Goal: Task Accomplishment & Management: Manage account settings

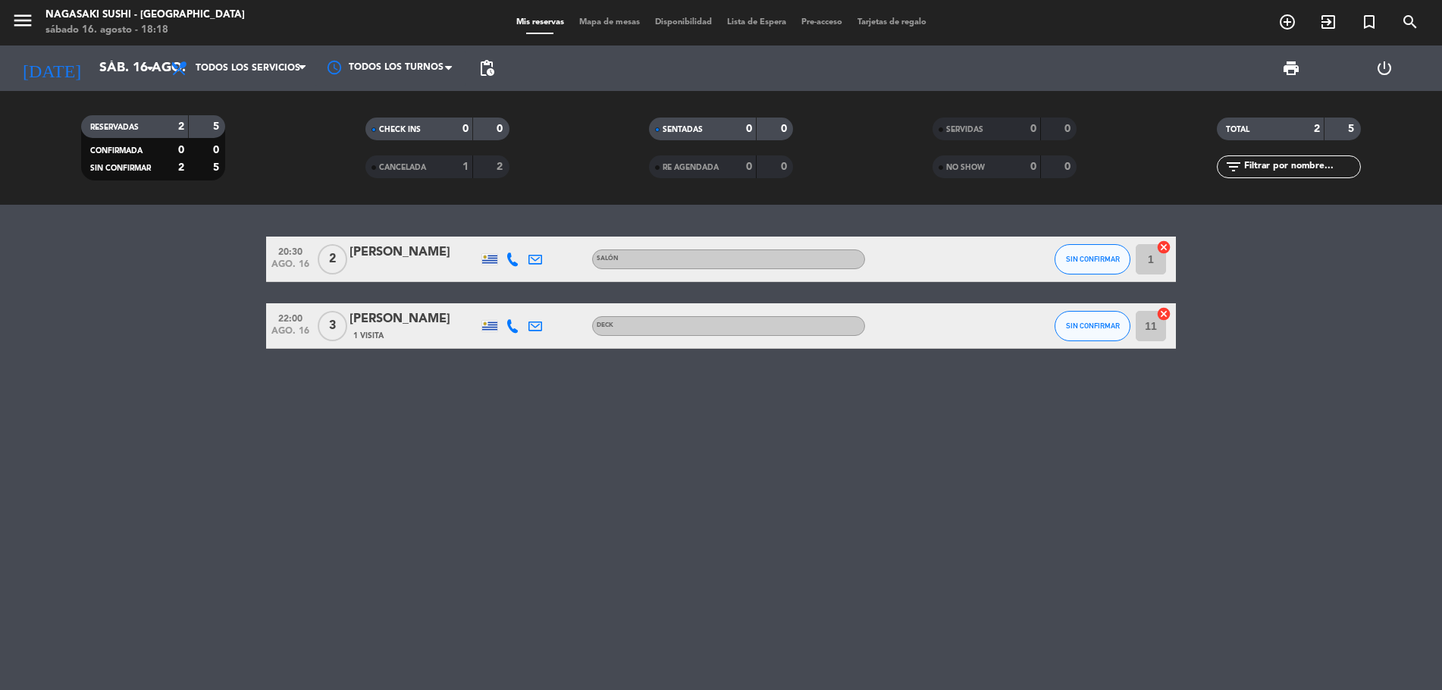
click at [525, 23] on span "Mis reservas" at bounding box center [540, 22] width 63 height 8
click at [92, 77] on input "sáb. 16 ago." at bounding box center [180, 68] width 176 height 30
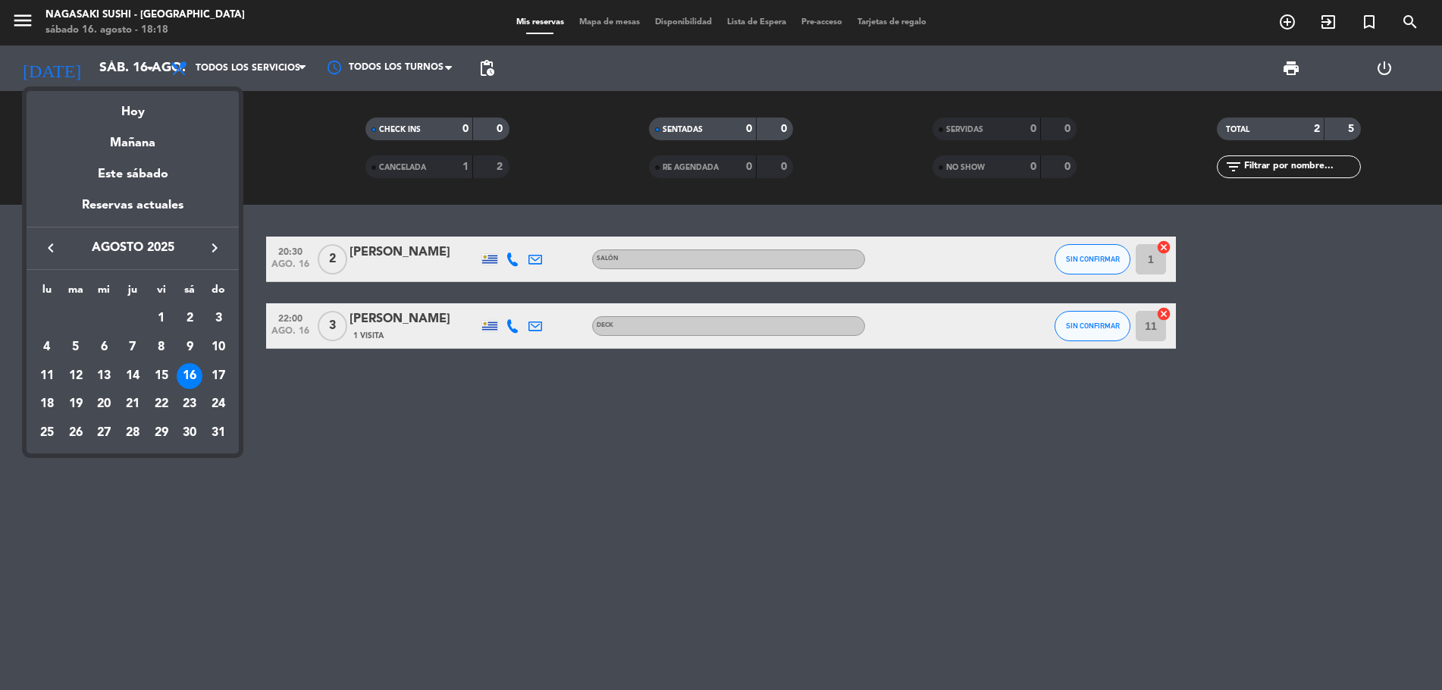
click at [187, 375] on div "16" at bounding box center [190, 376] width 26 height 26
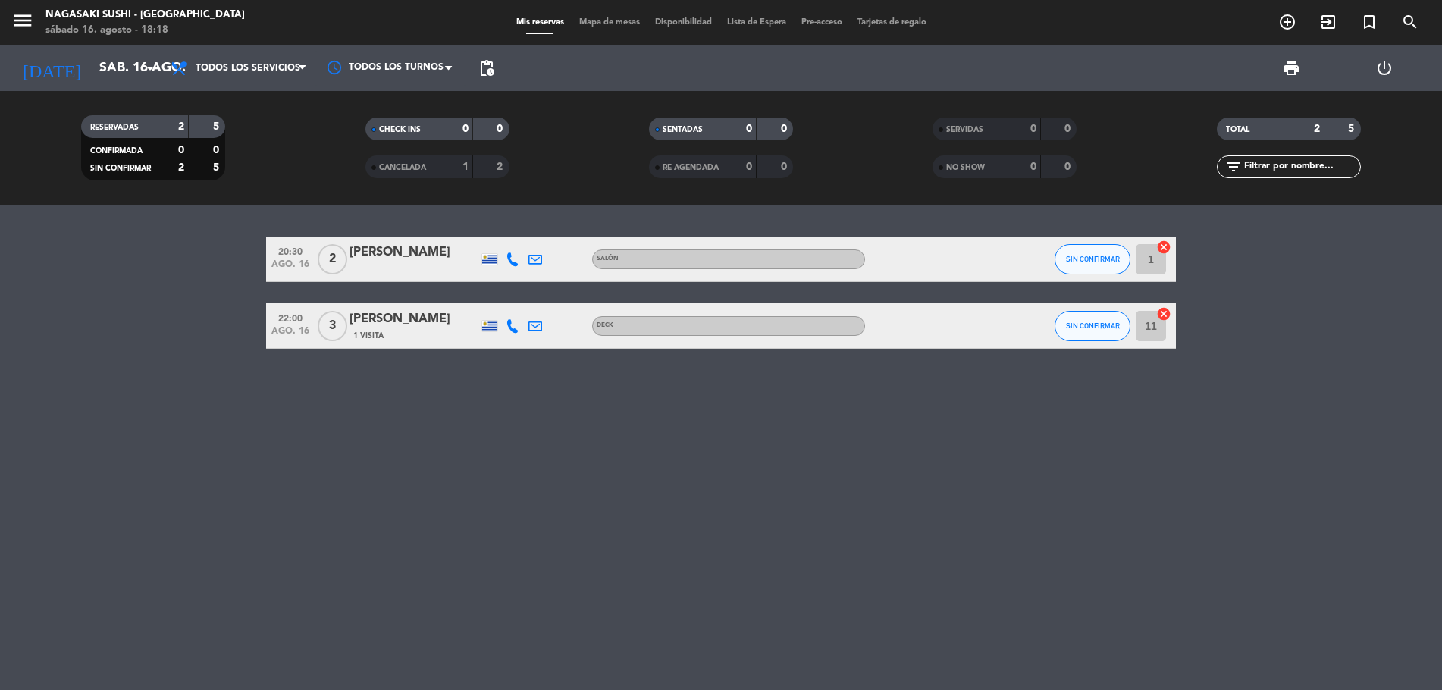
click at [597, 27] on div "Mis reservas Mapa de mesas Disponibilidad Lista de Espera Pre-acceso Tarjetas d…" at bounding box center [721, 23] width 425 height 14
click at [597, 19] on span "Mapa de mesas" at bounding box center [610, 22] width 76 height 8
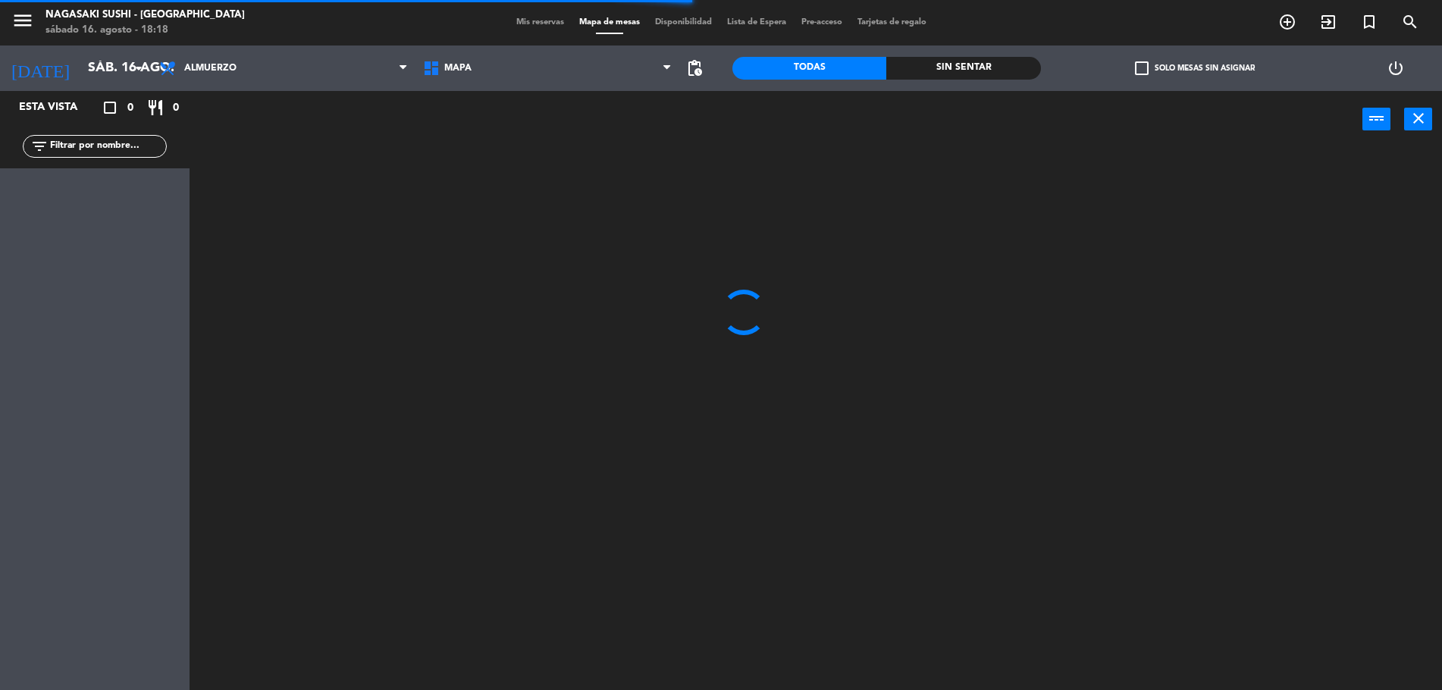
click at [548, 18] on span "Mis reservas" at bounding box center [540, 22] width 63 height 8
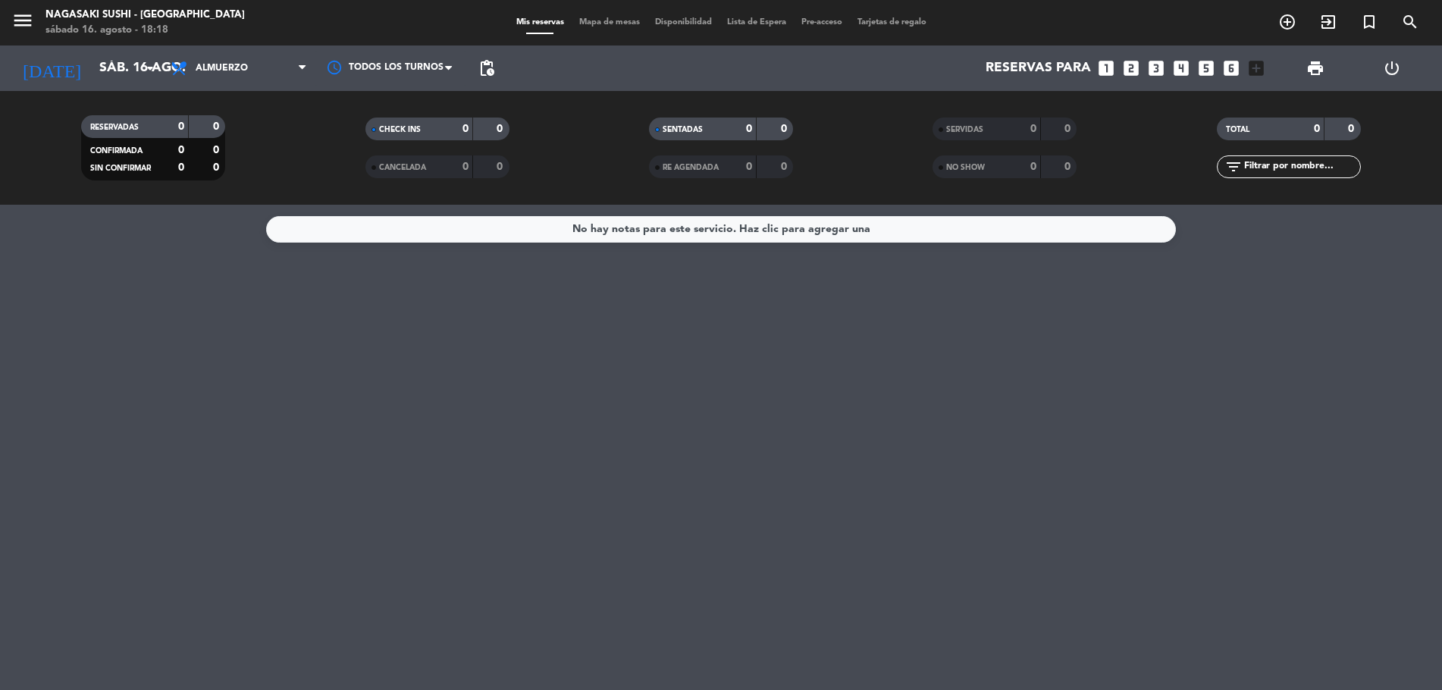
click at [548, 18] on span "Mis reservas" at bounding box center [540, 22] width 63 height 8
click at [139, 78] on input "sáb. 16 ago." at bounding box center [180, 68] width 176 height 30
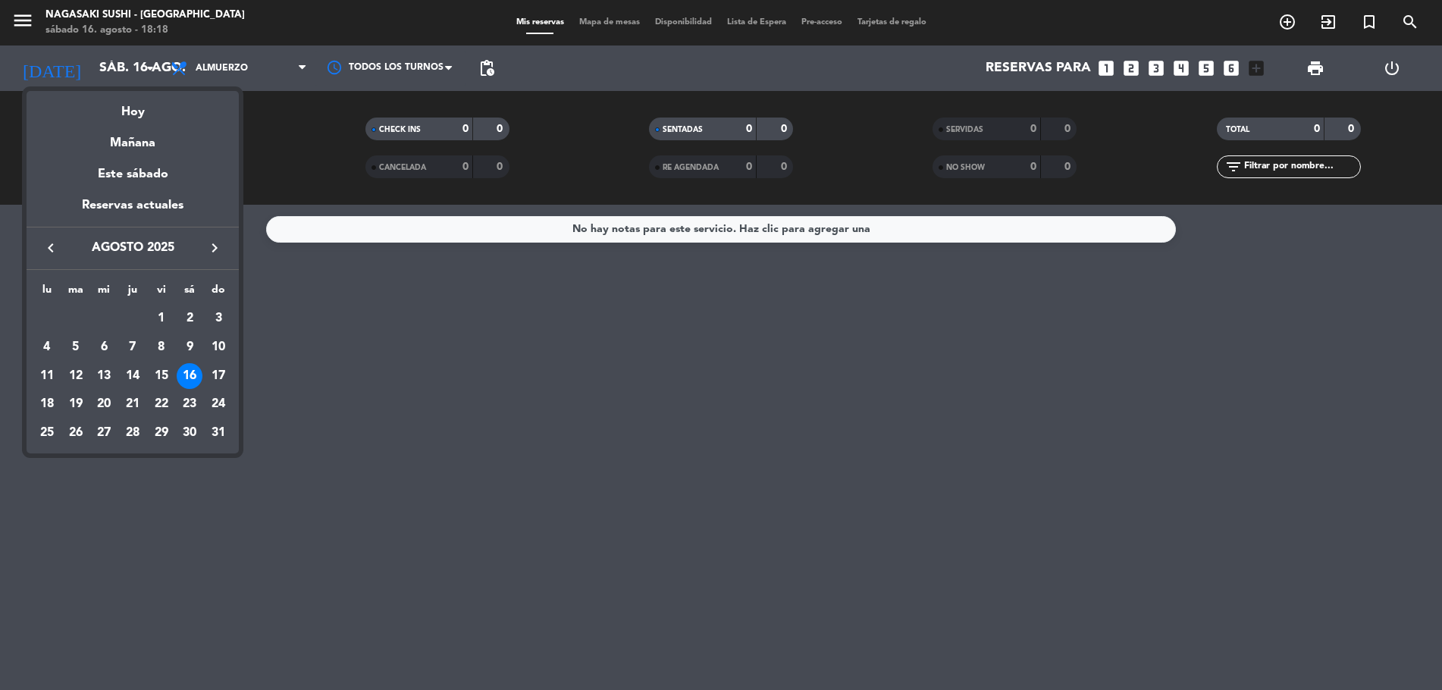
click at [177, 374] on div "16" at bounding box center [190, 376] width 26 height 26
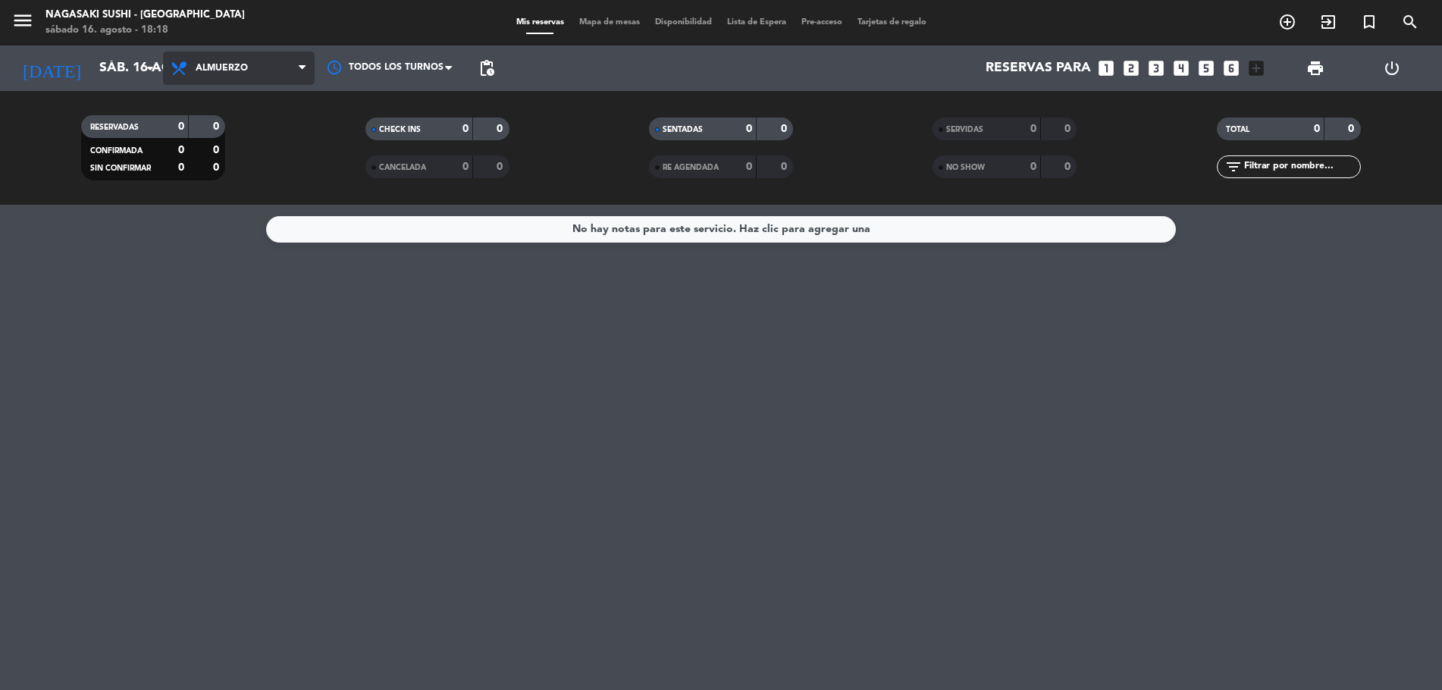
click at [223, 74] on span "Almuerzo" at bounding box center [239, 68] width 152 height 33
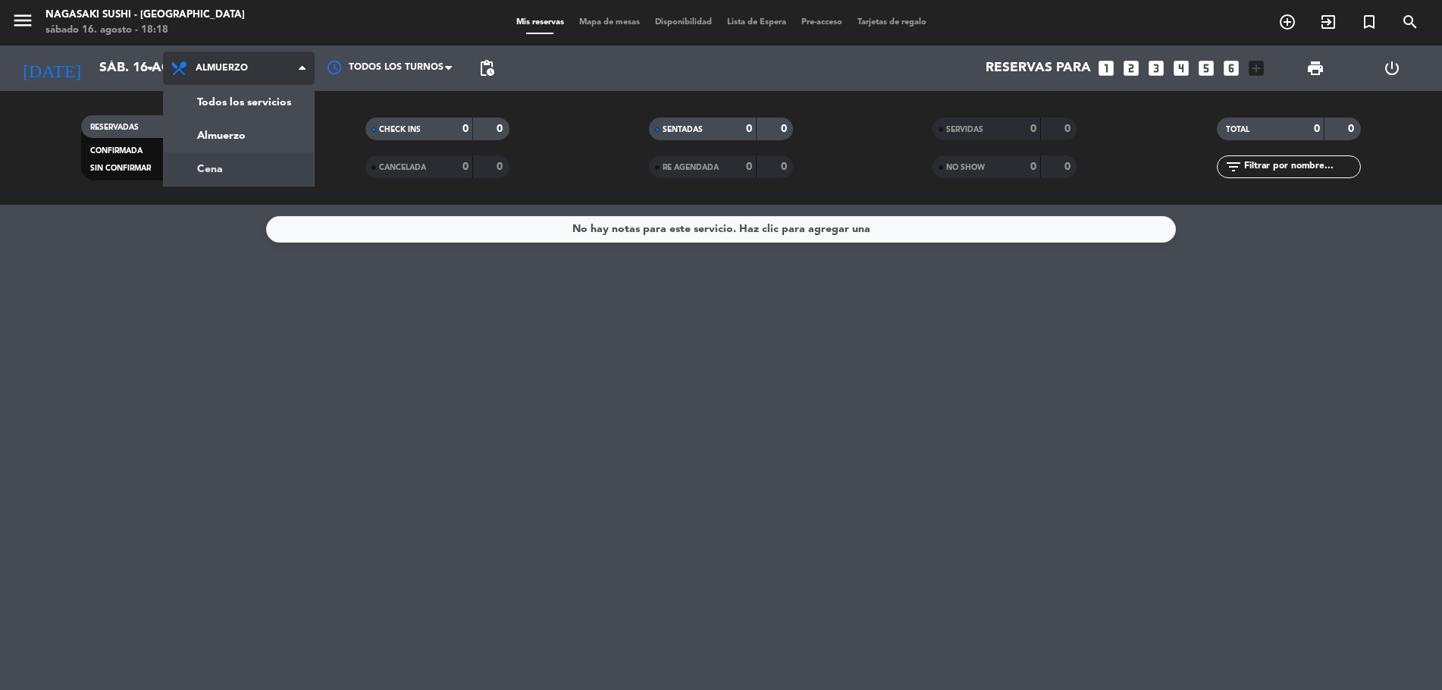
click at [222, 174] on div "menu Nagasaki Sushi - [GEOGRAPHIC_DATA] [DATE] 16. agosto - 18:18 Mis reservas …" at bounding box center [721, 102] width 1442 height 205
